Goal: Navigation & Orientation: Find specific page/section

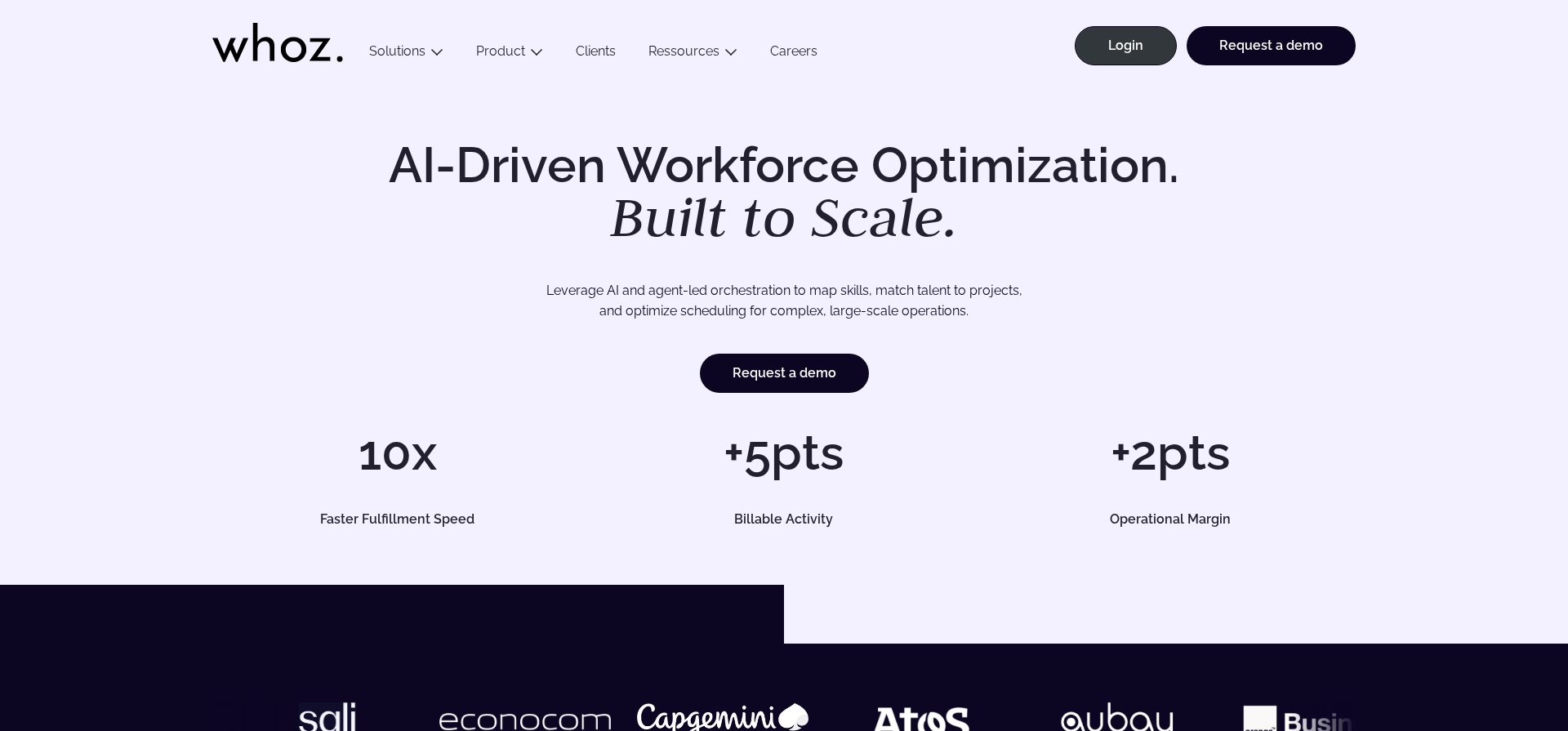
click at [319, 54] on icon at bounding box center [320, 50] width 21 height 23
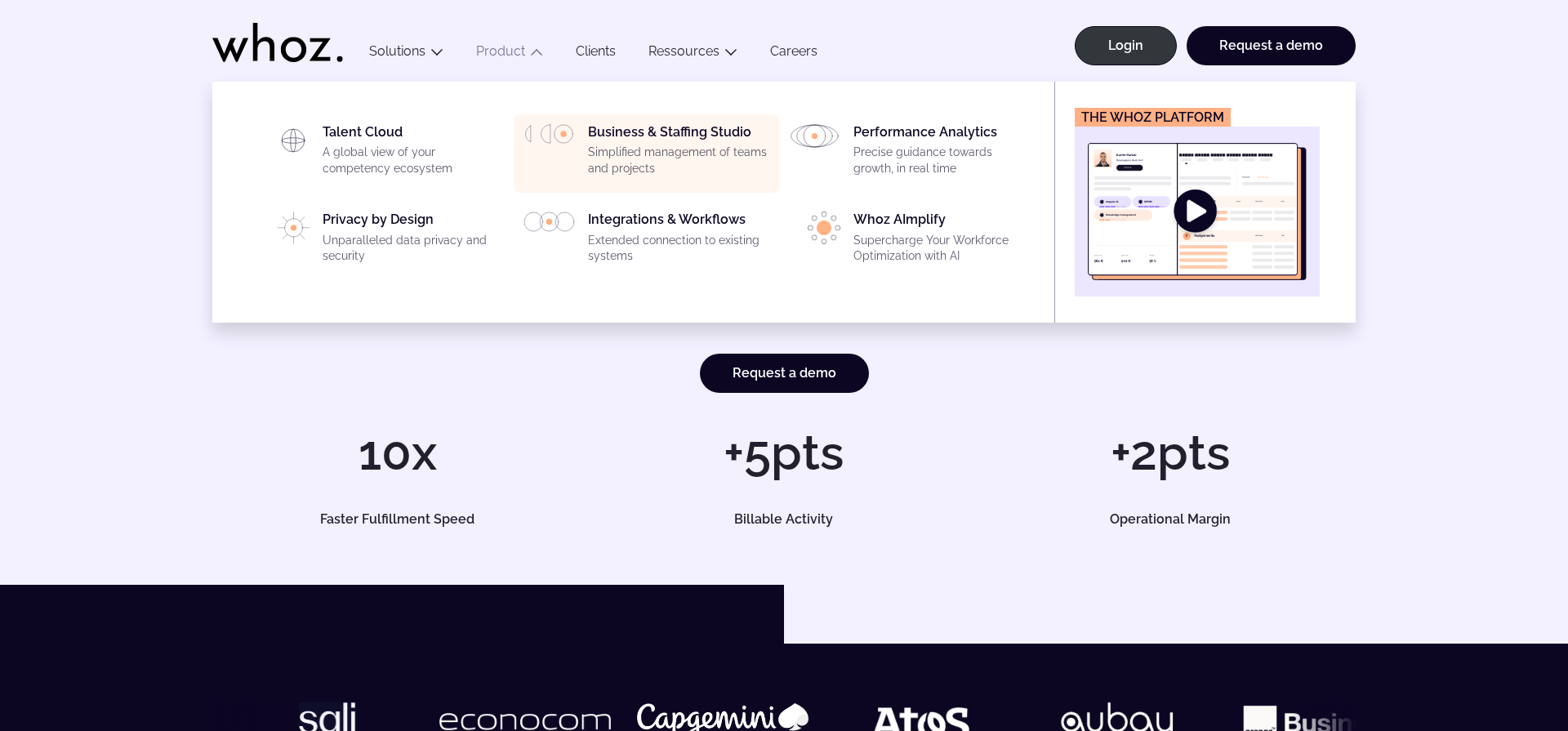
click at [685, 170] on p "Simplified management of teams and projects" at bounding box center [678, 160] width 181 height 32
